Goal: Use online tool/utility: Utilize a website feature to perform a specific function

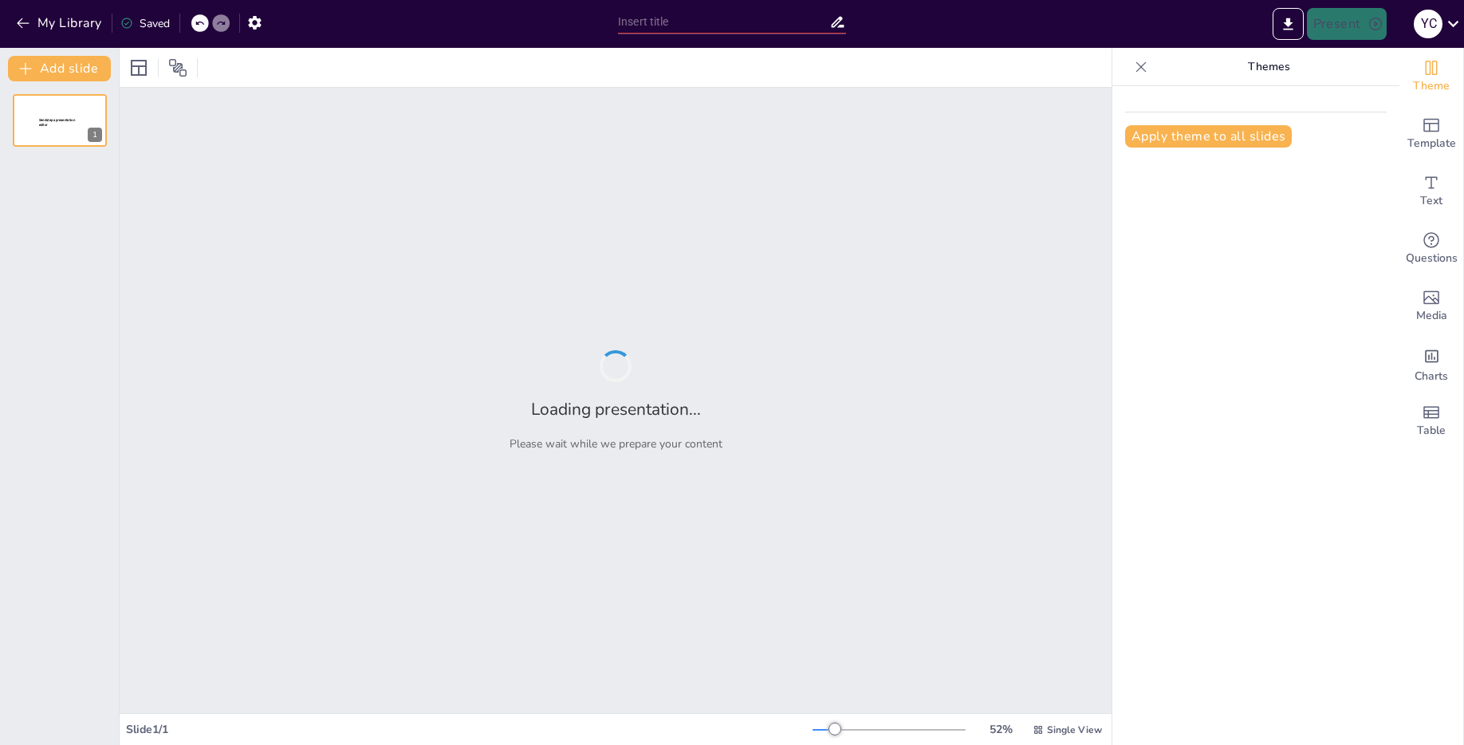
type input "Imported 1. Ciencia e Investigacion.pptx"
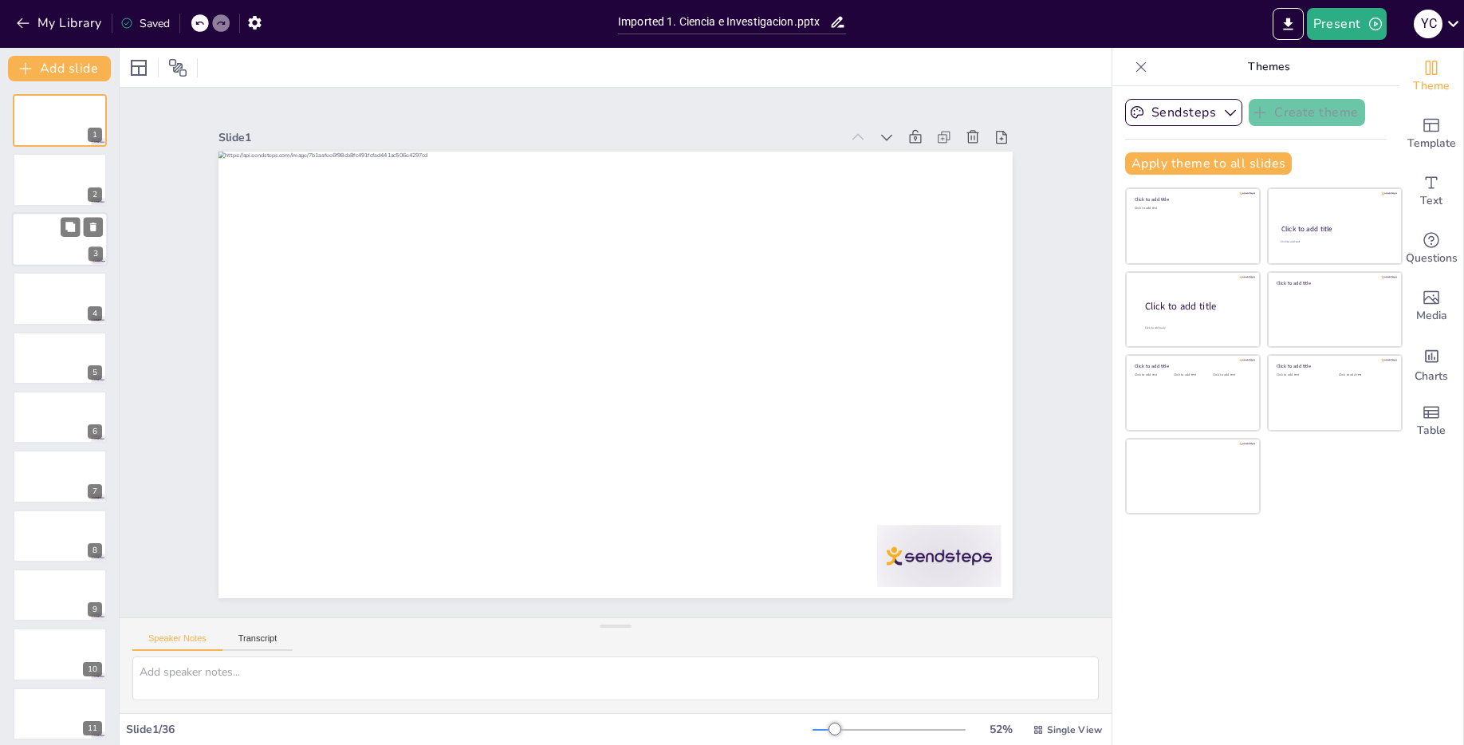
click at [62, 241] on div at bounding box center [60, 239] width 96 height 54
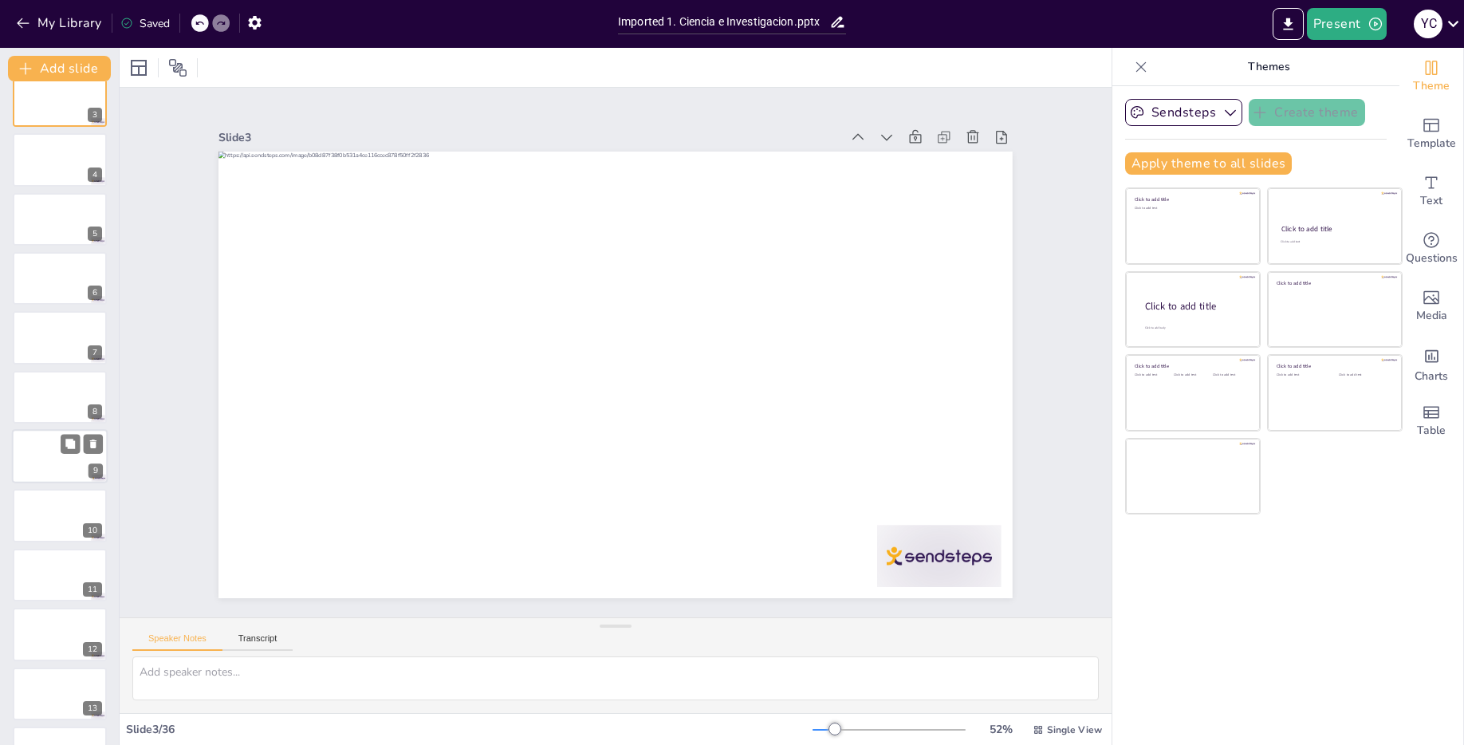
scroll to position [294, 0]
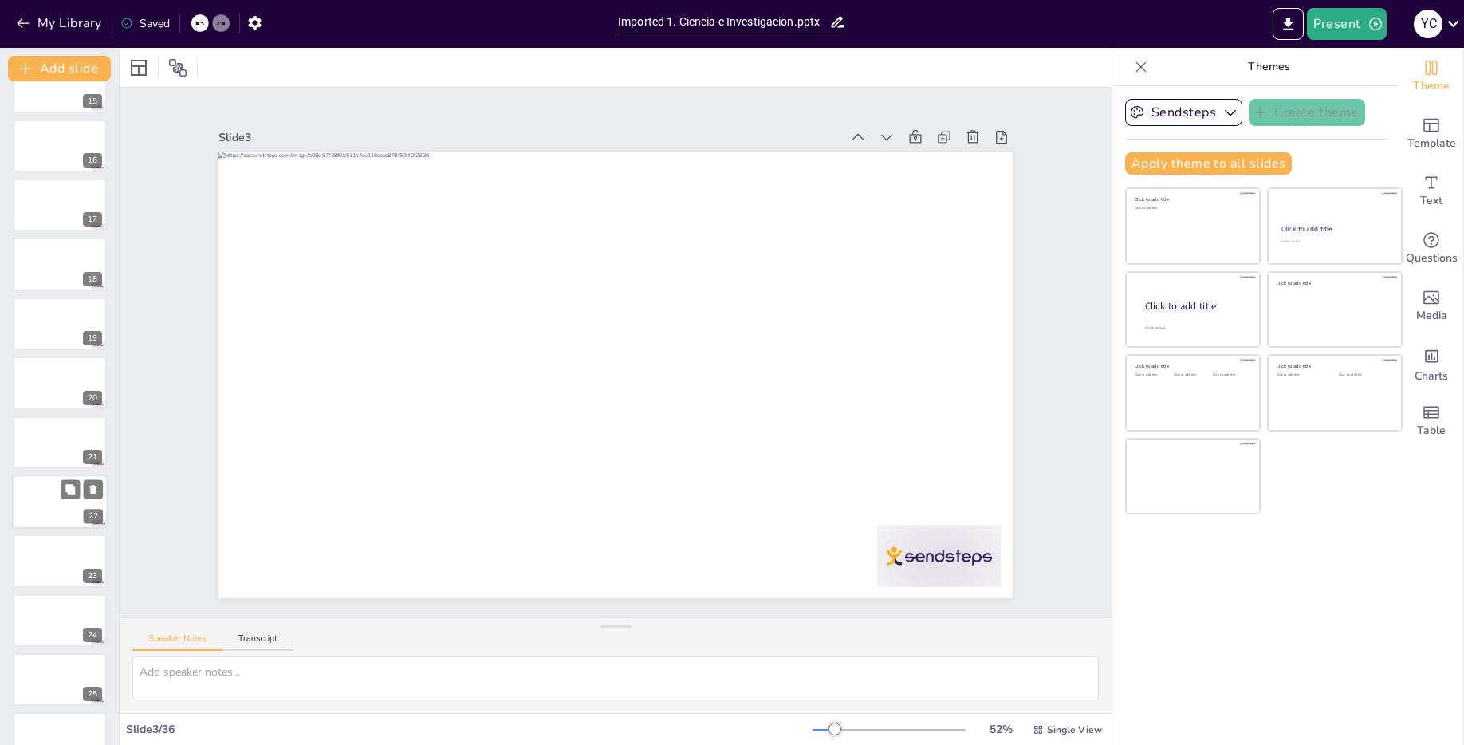
click at [37, 509] on div at bounding box center [60, 501] width 96 height 54
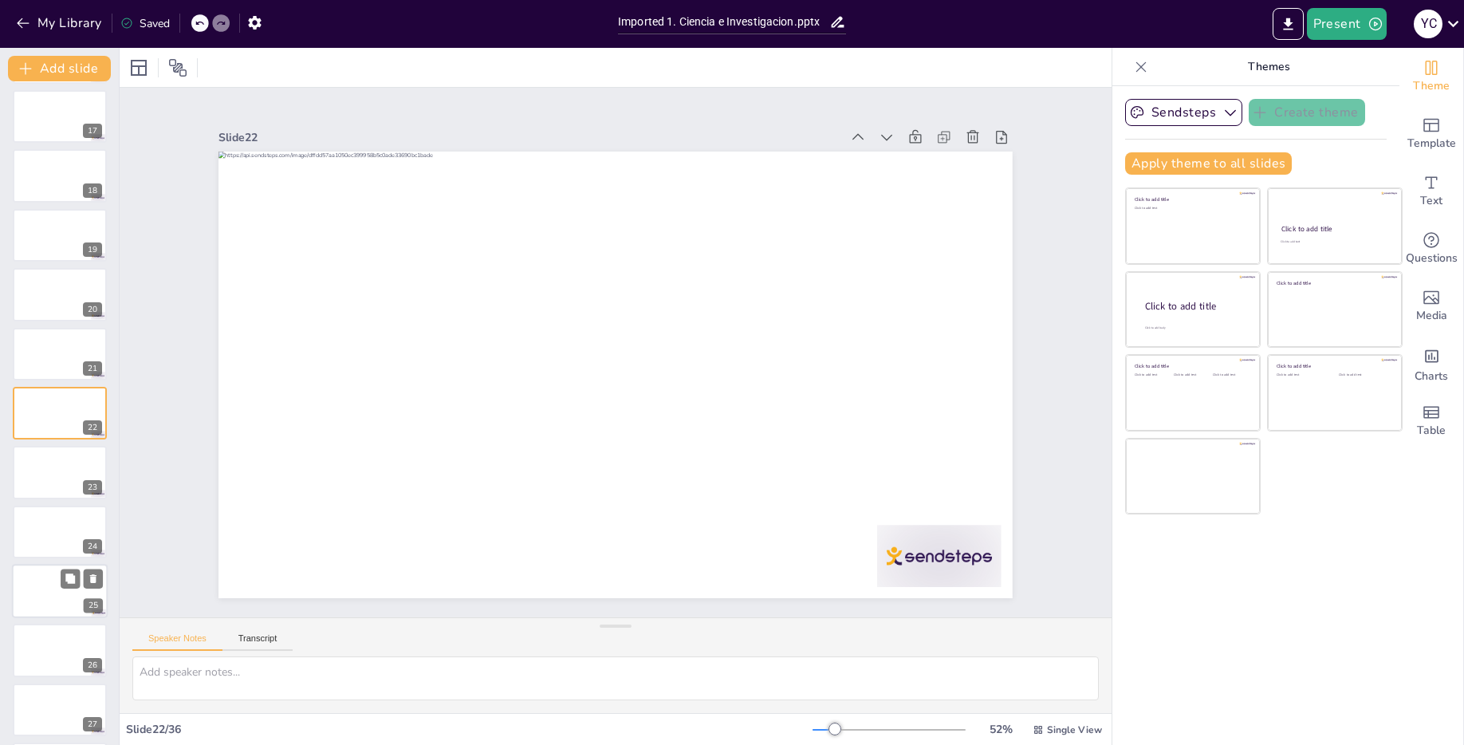
click at [38, 592] on div at bounding box center [60, 591] width 96 height 54
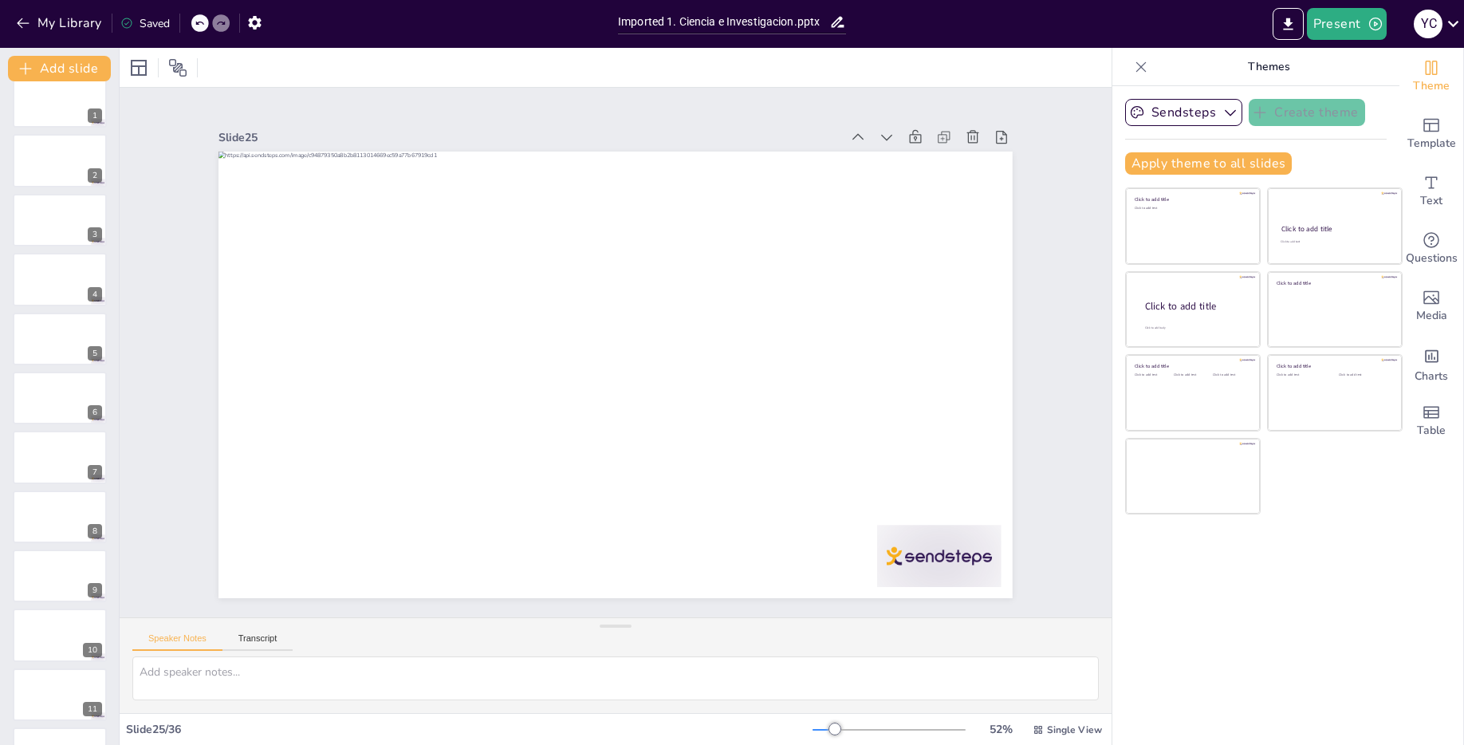
scroll to position [0, 0]
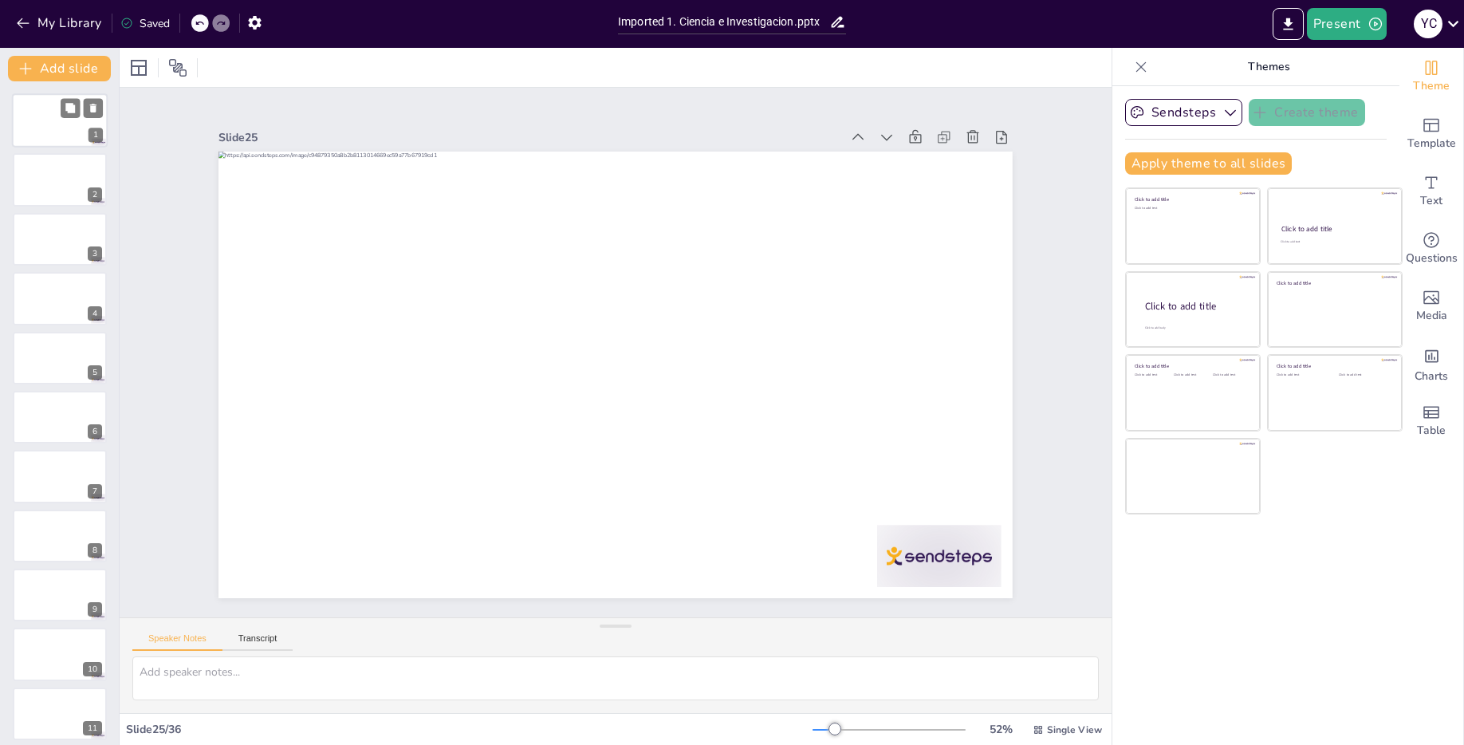
click at [45, 127] on div at bounding box center [60, 120] width 96 height 54
click at [47, 179] on div at bounding box center [60, 180] width 96 height 54
click at [53, 234] on div at bounding box center [60, 239] width 96 height 54
click at [69, 301] on div at bounding box center [60, 298] width 96 height 54
click at [61, 358] on div at bounding box center [60, 358] width 96 height 54
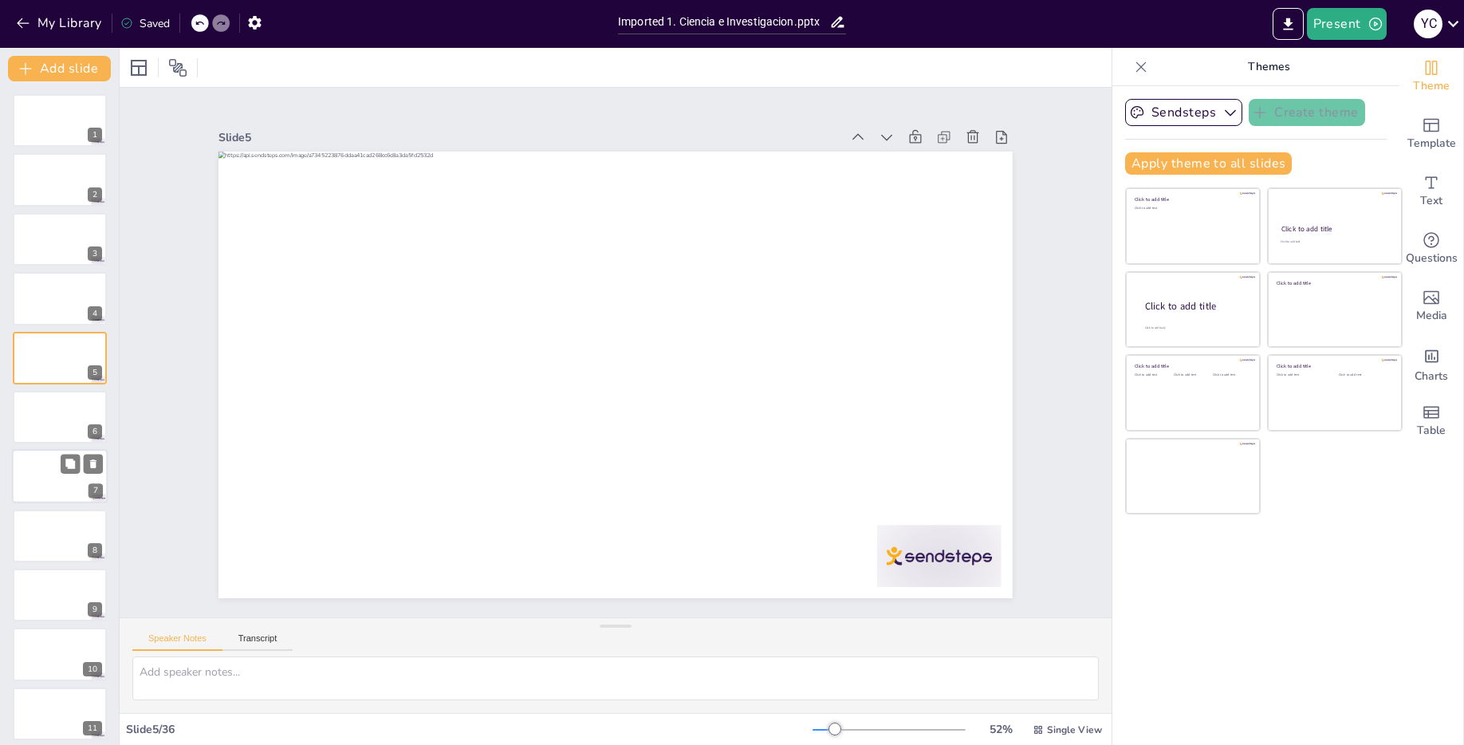
click at [44, 478] on div at bounding box center [60, 477] width 96 height 54
click at [52, 534] on div at bounding box center [60, 532] width 96 height 54
click at [31, 542] on div at bounding box center [60, 532] width 96 height 54
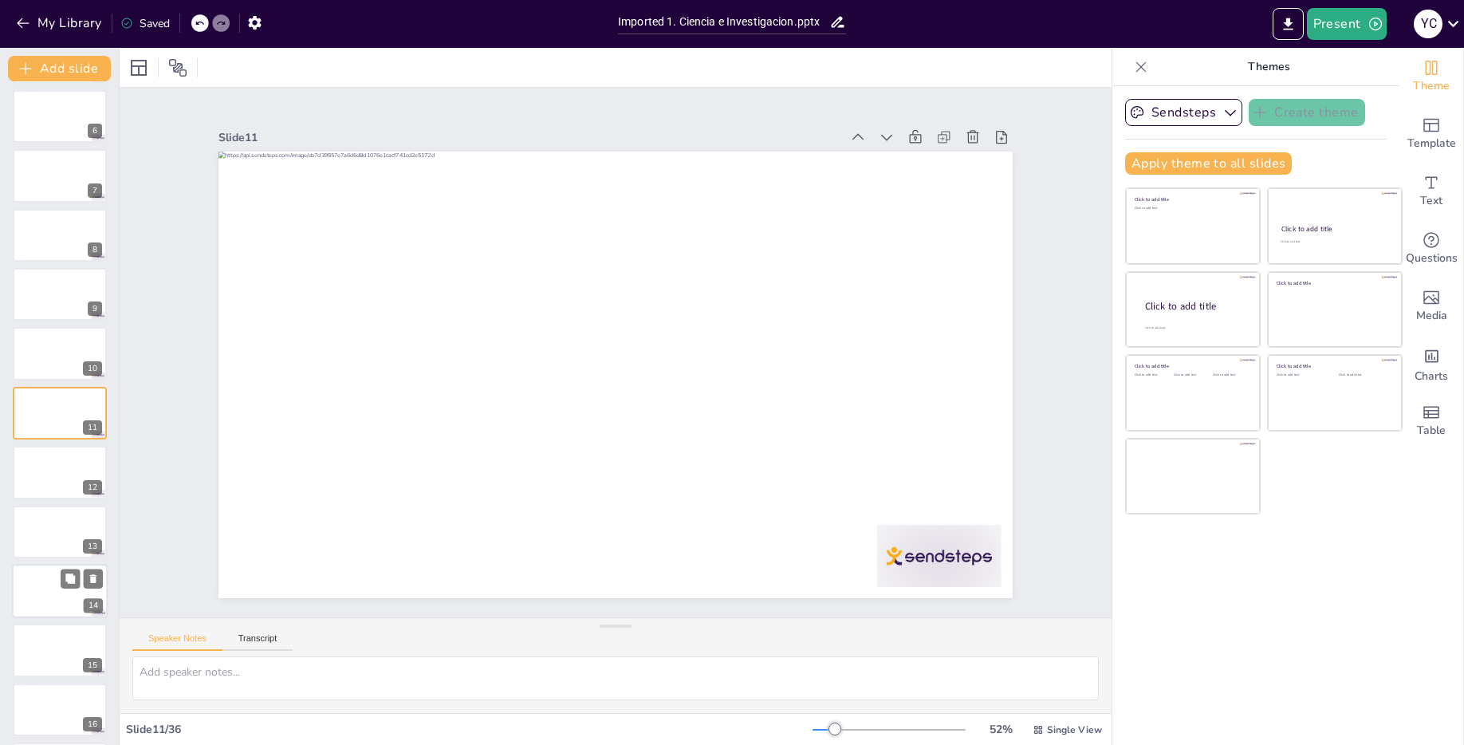
click at [37, 593] on div at bounding box center [60, 591] width 96 height 54
click at [42, 650] on div at bounding box center [60, 650] width 96 height 54
click at [47, 713] on div at bounding box center [60, 709] width 96 height 54
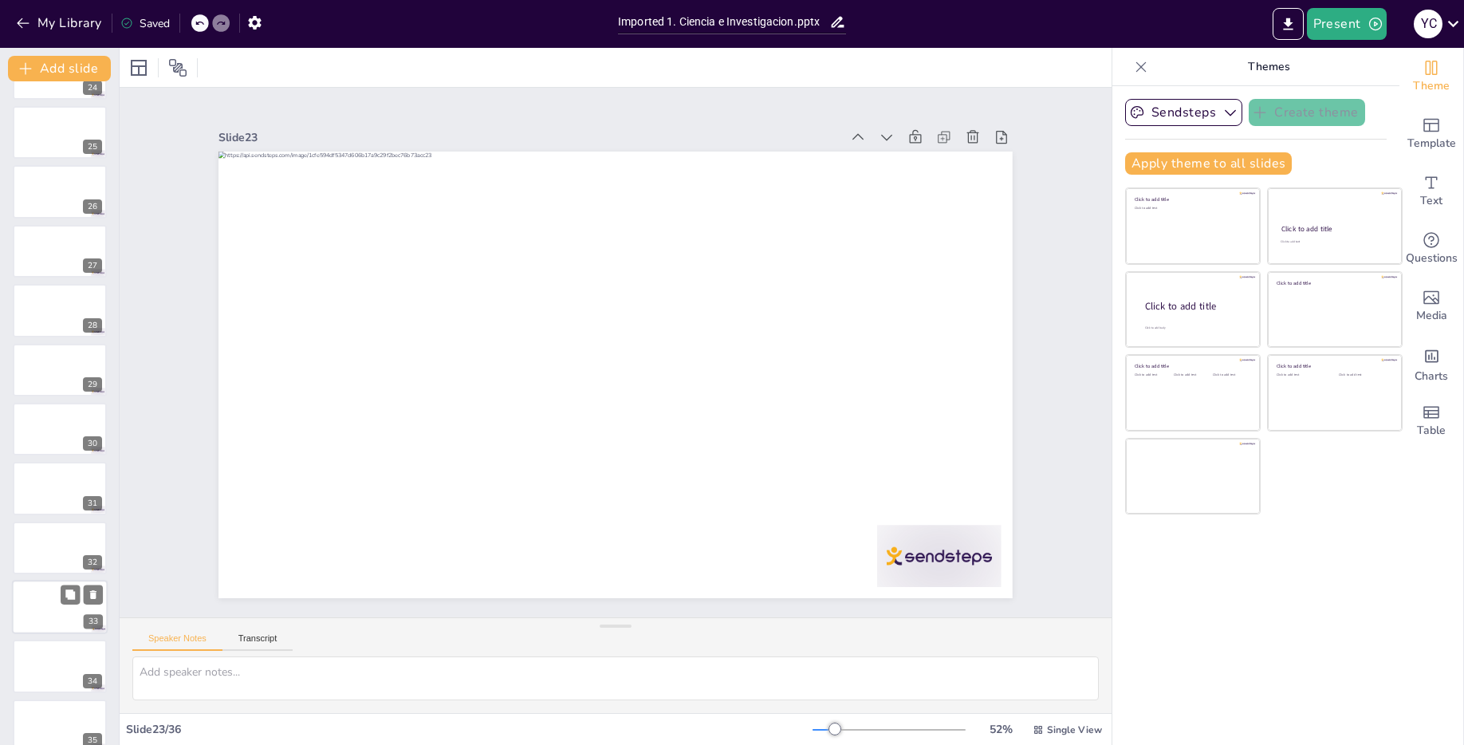
click at [31, 606] on div at bounding box center [60, 607] width 96 height 54
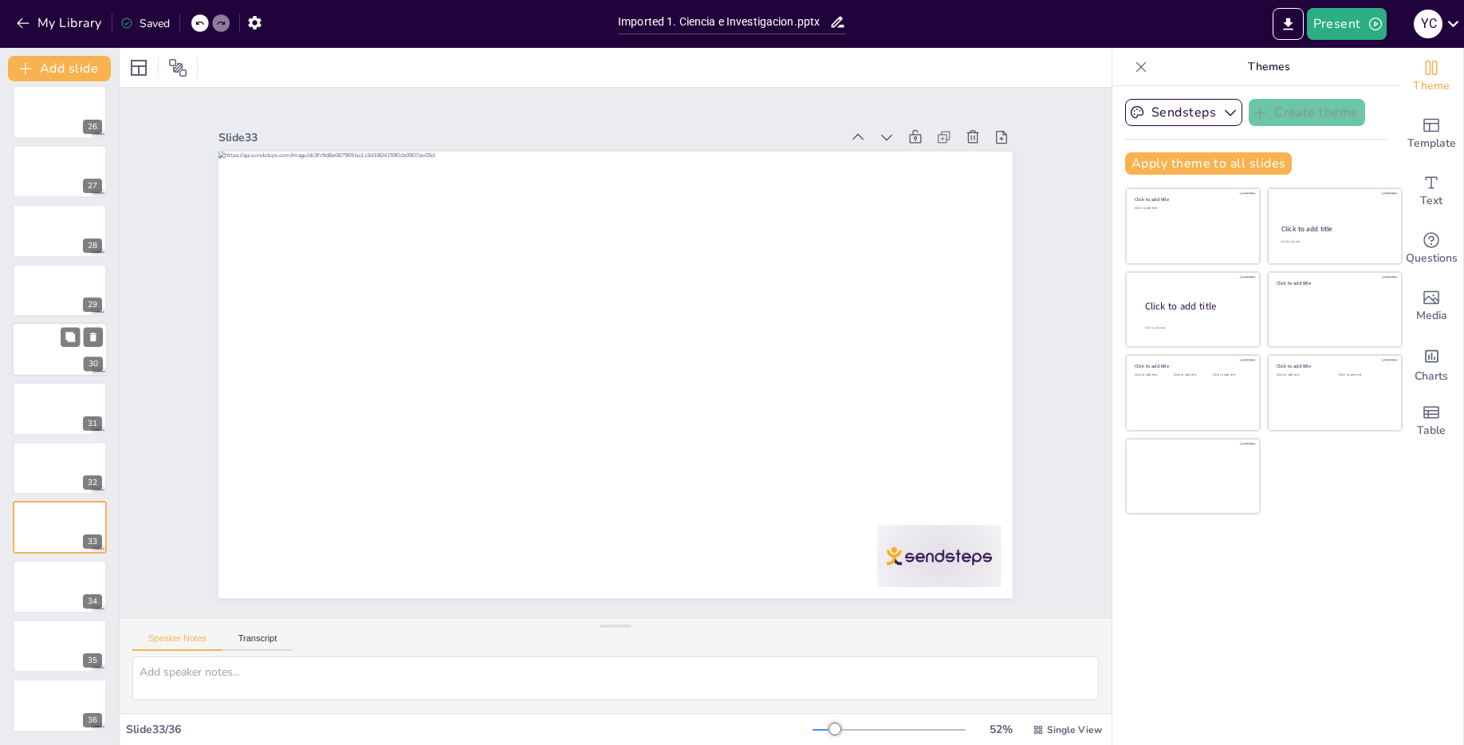
click at [46, 352] on div at bounding box center [60, 349] width 96 height 54
click at [42, 714] on div at bounding box center [60, 705] width 96 height 54
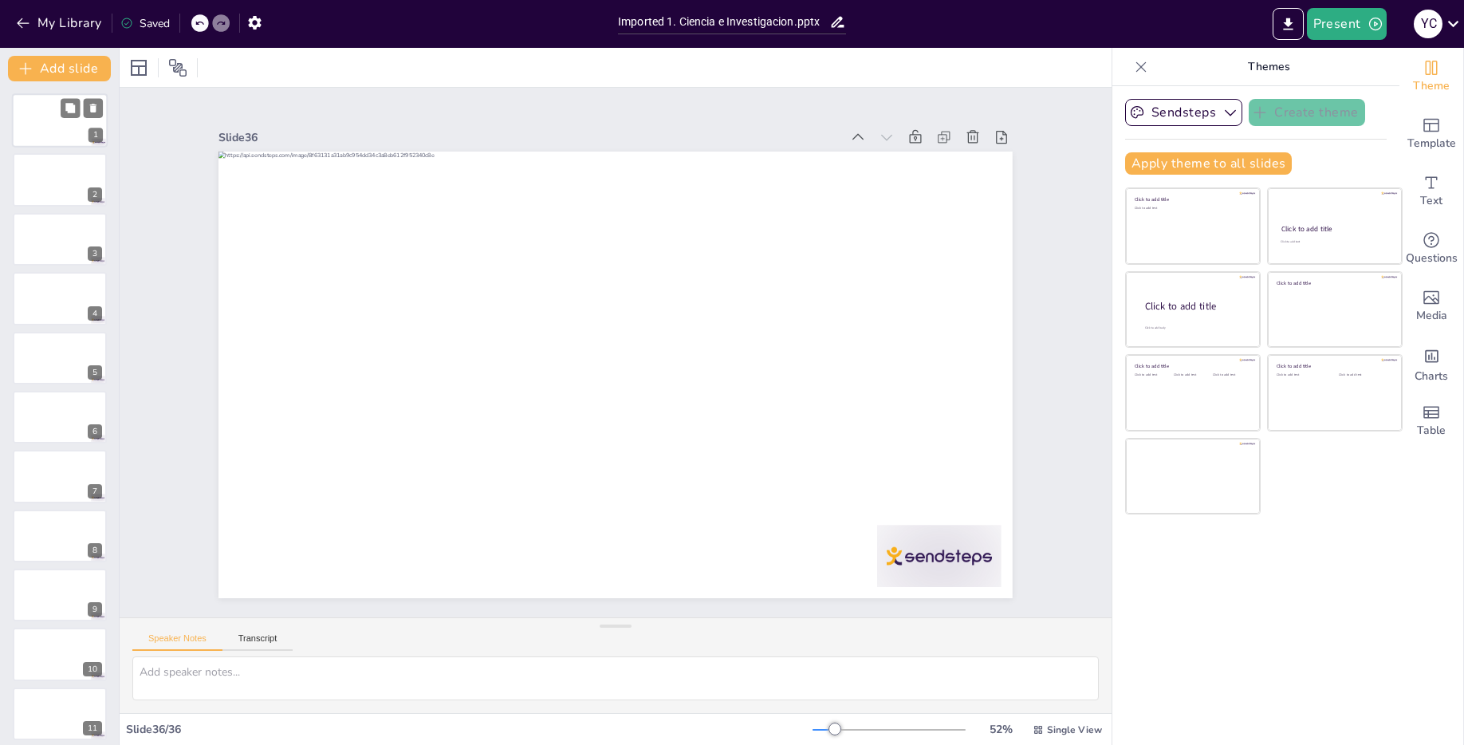
click at [59, 124] on div at bounding box center [60, 120] width 96 height 54
click at [1230, 113] on icon "button" at bounding box center [1230, 113] width 11 height 6
click at [1429, 69] on icon "Change the overall theme" at bounding box center [1432, 68] width 12 height 14
click at [1223, 111] on icon "button" at bounding box center [1230, 112] width 16 height 16
click at [1365, 159] on div "Apply theme to all slides" at bounding box center [1256, 163] width 262 height 22
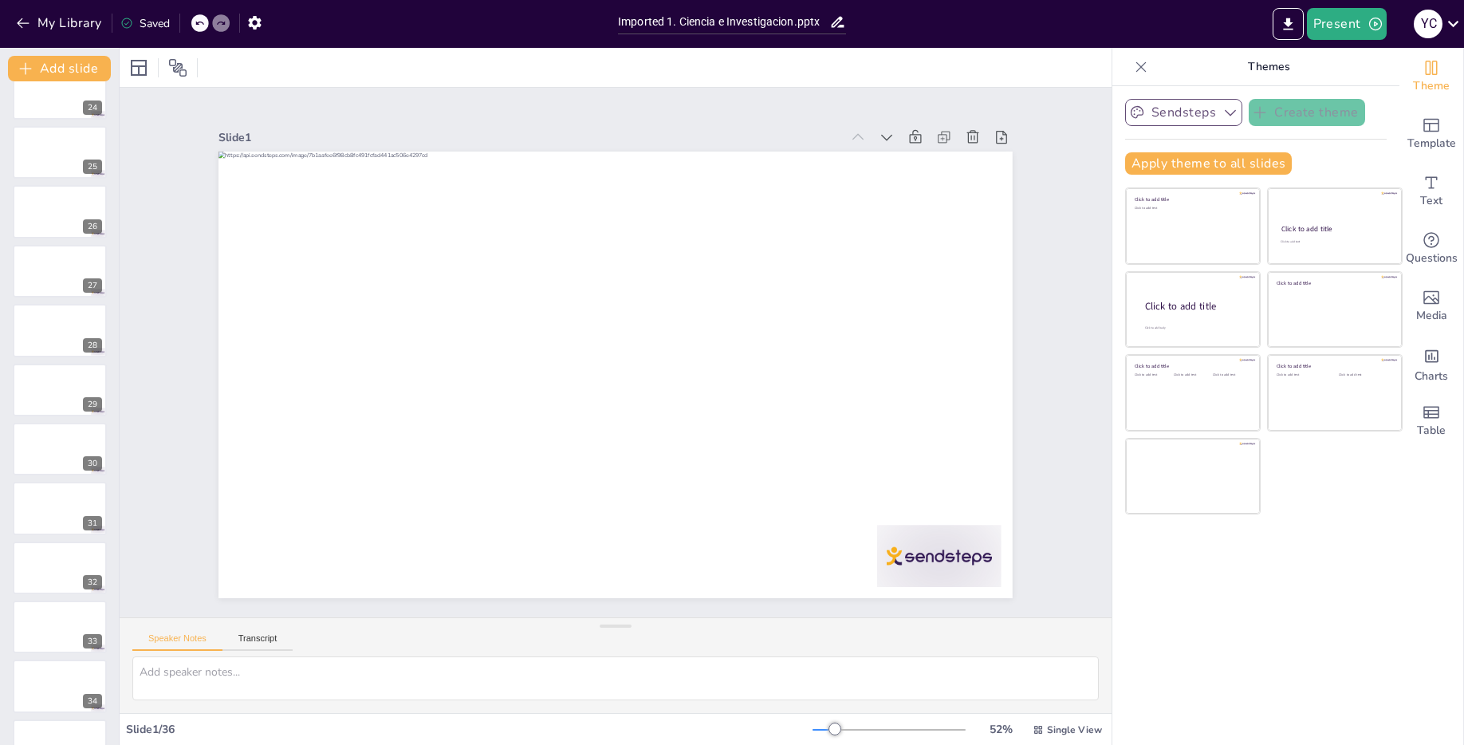
scroll to position [1491, 0]
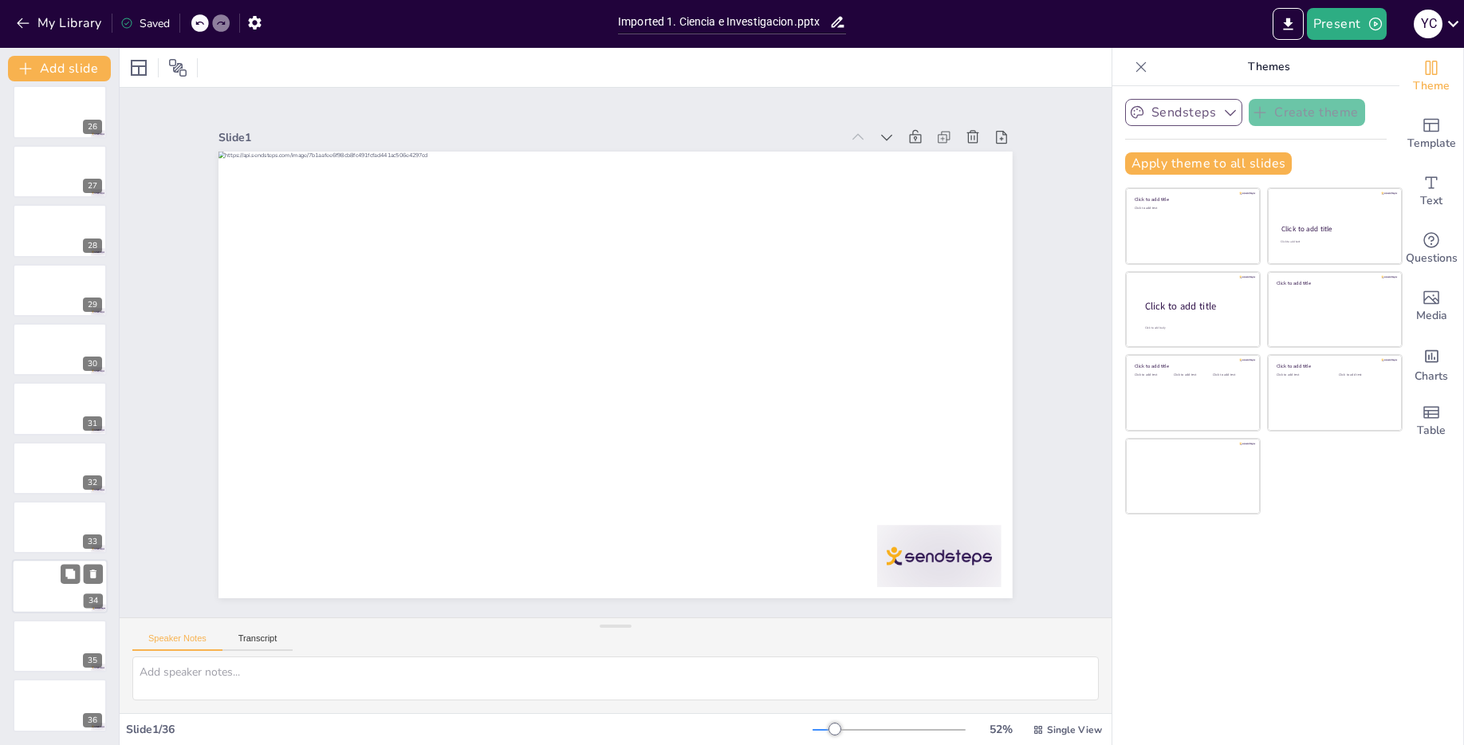
click at [25, 583] on div at bounding box center [60, 587] width 96 height 54
click at [39, 706] on div at bounding box center [60, 705] width 96 height 54
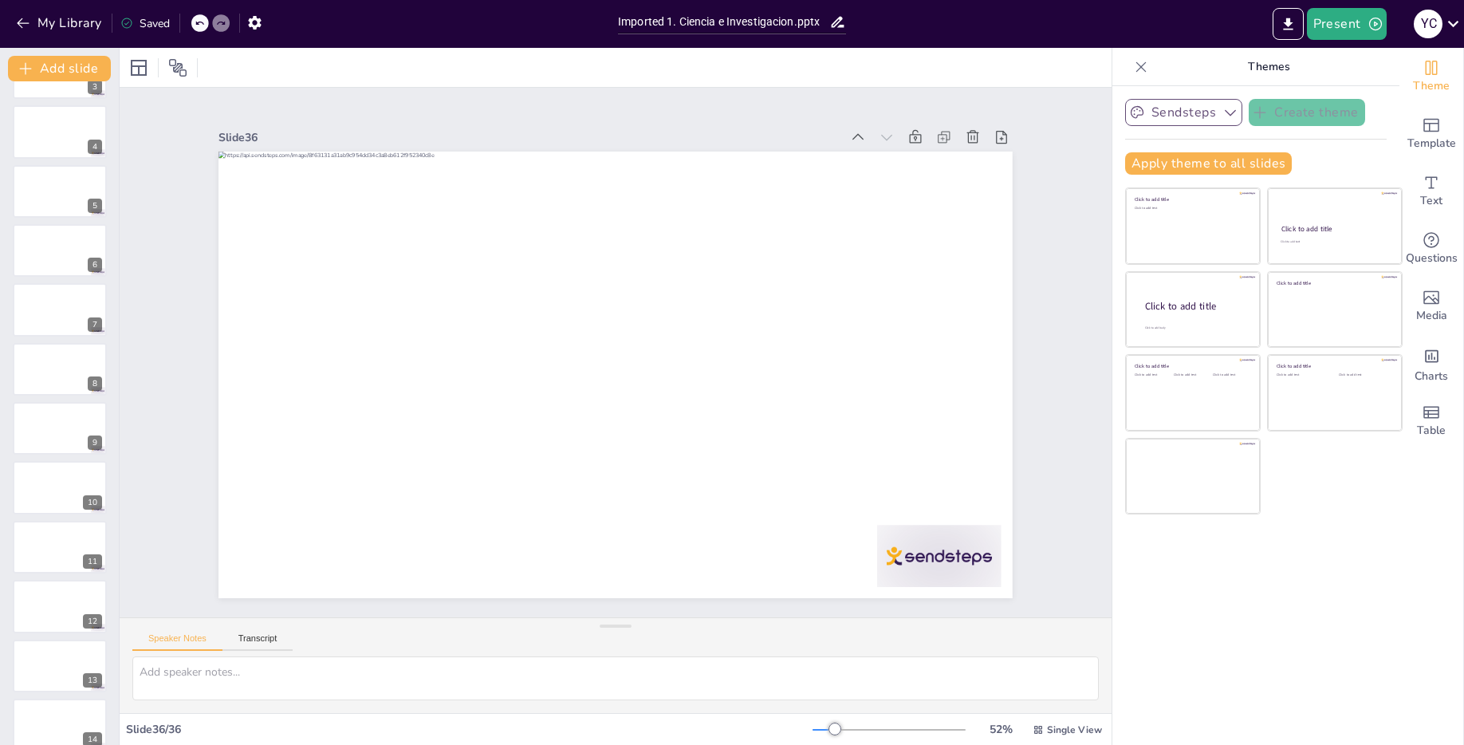
scroll to position [0, 0]
